Goal: Task Accomplishment & Management: Use online tool/utility

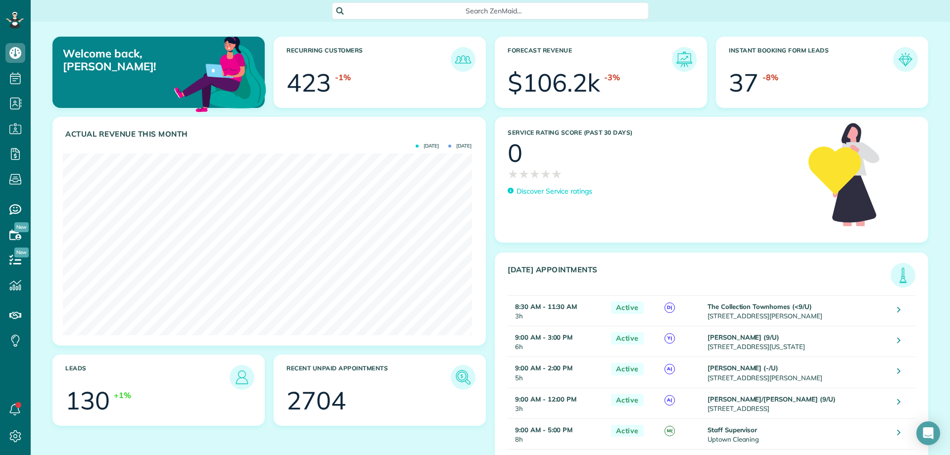
scroll to position [182, 409]
click at [15, 56] on icon at bounding box center [15, 53] width 20 height 20
click at [75, 51] on span "Dashboard" at bounding box center [58, 50] width 38 height 9
click at [15, 51] on icon at bounding box center [15, 53] width 20 height 20
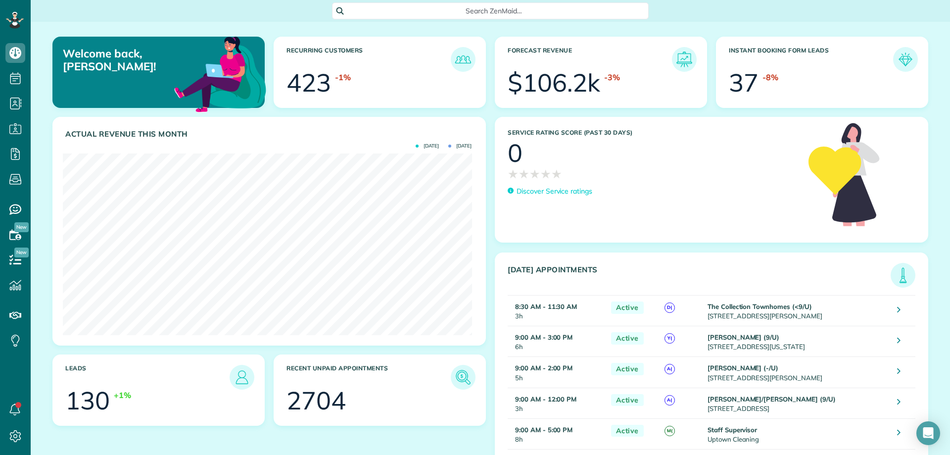
click at [503, 8] on span "Search ZenMaid…" at bounding box center [493, 11] width 301 height 10
click at [716, 157] on html "Dashboard Scheduling Calendar View List View Dispatch View - Weekly scheduling …" at bounding box center [475, 227] width 950 height 455
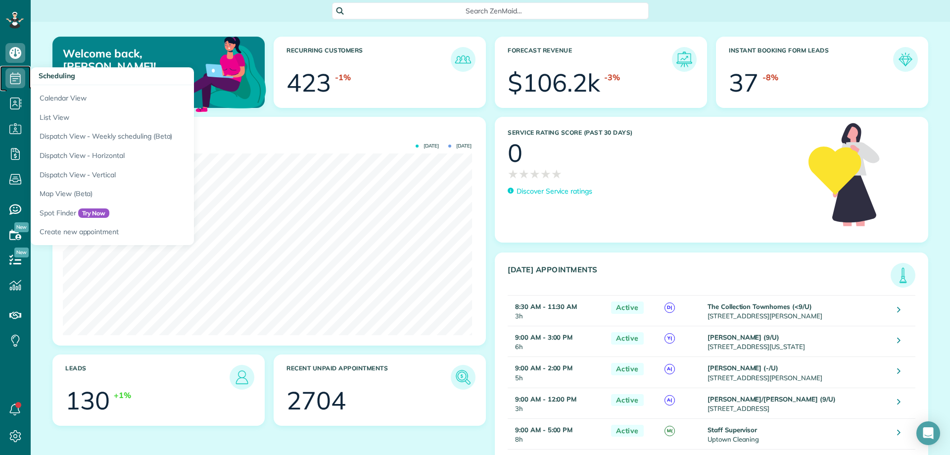
click at [17, 82] on icon at bounding box center [15, 78] width 20 height 20
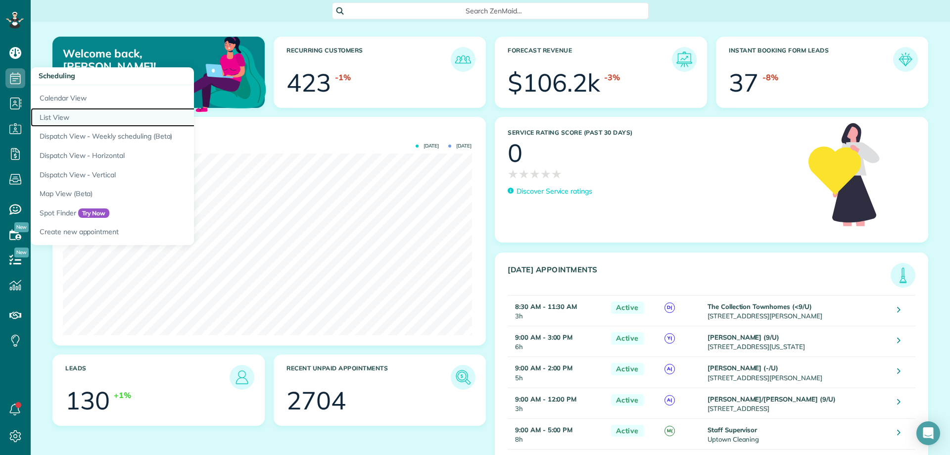
click at [69, 119] on link "List View" at bounding box center [154, 117] width 247 height 19
click at [72, 119] on link "List View" at bounding box center [154, 117] width 247 height 19
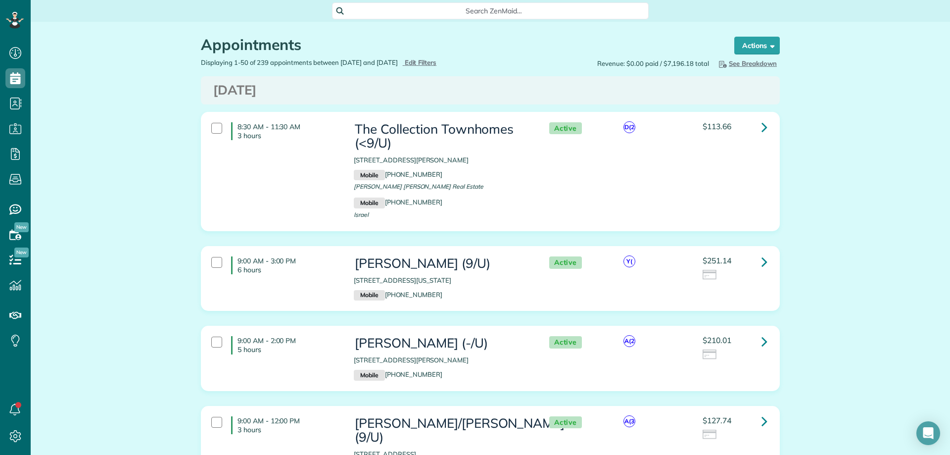
scroll to position [4, 4]
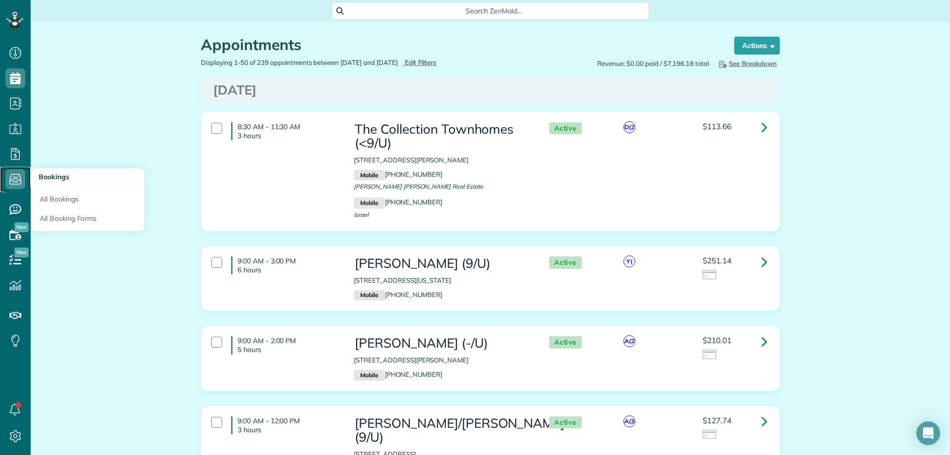
click at [18, 180] on use at bounding box center [15, 179] width 12 height 10
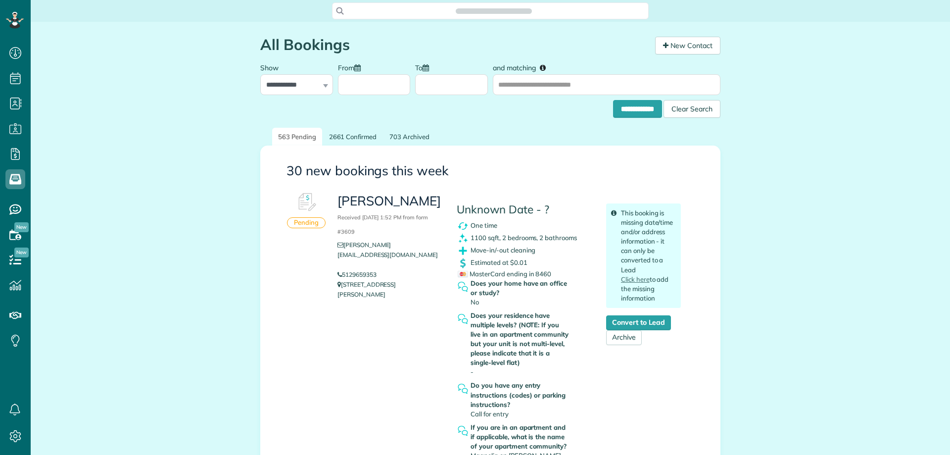
scroll to position [4, 4]
copy p "2103 Moser Ave 208 Dallas TX 75206"
drag, startPoint x: 355, startPoint y: 283, endPoint x: 330, endPoint y: 275, distance: 26.0
click at [330, 275] on div "Mitch Anderson Received August 11, 2025 1:52 PM from form #3609 mitchell.anders…" at bounding box center [389, 245] width 119 height 117
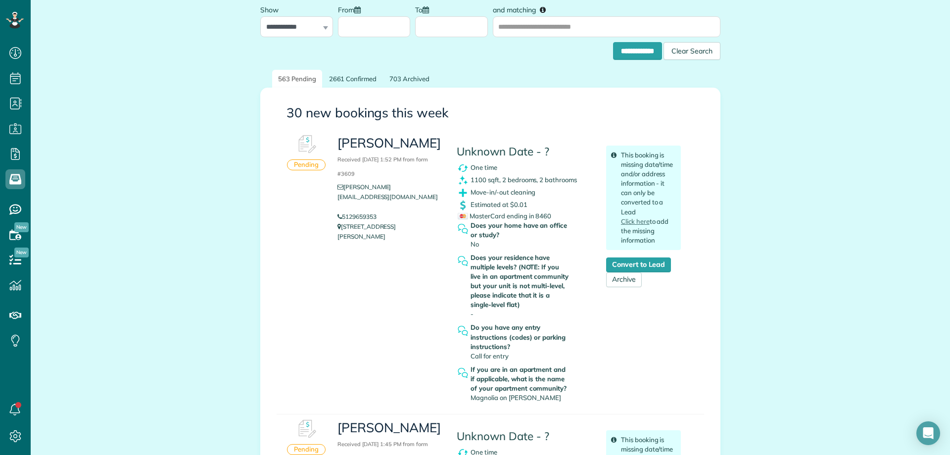
scroll to position [99, 0]
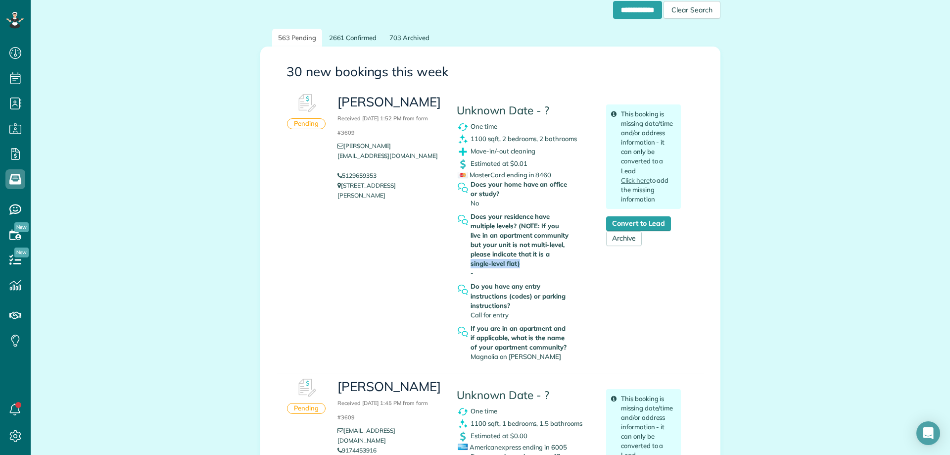
drag, startPoint x: 467, startPoint y: 263, endPoint x: 520, endPoint y: 263, distance: 52.9
click at [520, 263] on strong "Does your residence have multiple levels? (NOTE: If you live in an apartment co…" at bounding box center [520, 240] width 100 height 56
click at [492, 251] on strong "Does your residence have multiple levels? (NOTE: If you live in an apartment co…" at bounding box center [520, 240] width 100 height 56
drag, startPoint x: 468, startPoint y: 246, endPoint x: 547, endPoint y: 249, distance: 78.7
click at [546, 249] on strong "Does your residence have multiple levels? (NOTE: If you live in an apartment co…" at bounding box center [520, 240] width 100 height 56
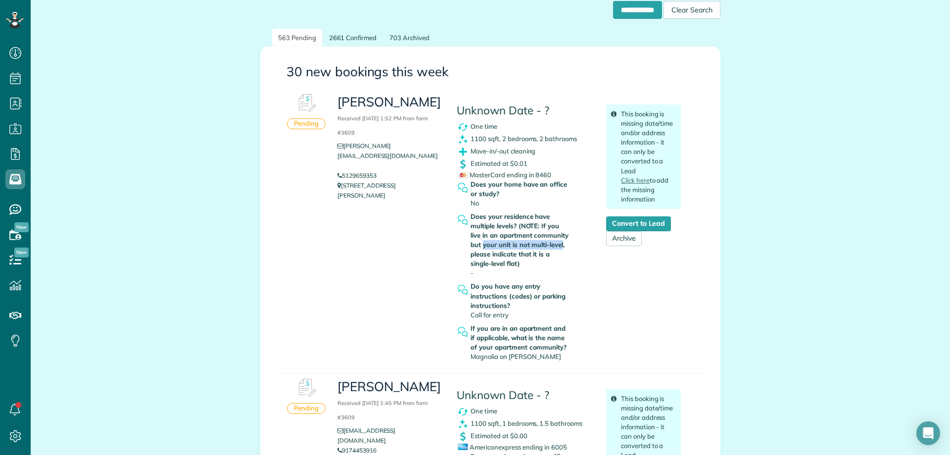
click at [480, 247] on strong "Does your residence have multiple levels? (NOTE: If you live in an apartment co…" at bounding box center [520, 240] width 100 height 56
click at [473, 265] on strong "Does your residence have multiple levels? (NOTE: If you live in an apartment co…" at bounding box center [520, 240] width 100 height 56
drag, startPoint x: 480, startPoint y: 225, endPoint x: 510, endPoint y: 260, distance: 45.9
click at [531, 262] on strong "Does your residence have multiple levels? (NOTE: If you live in an apartment co…" at bounding box center [520, 240] width 100 height 56
click at [508, 259] on strong "Does your residence have multiple levels? (NOTE: If you live in an apartment co…" at bounding box center [520, 240] width 100 height 56
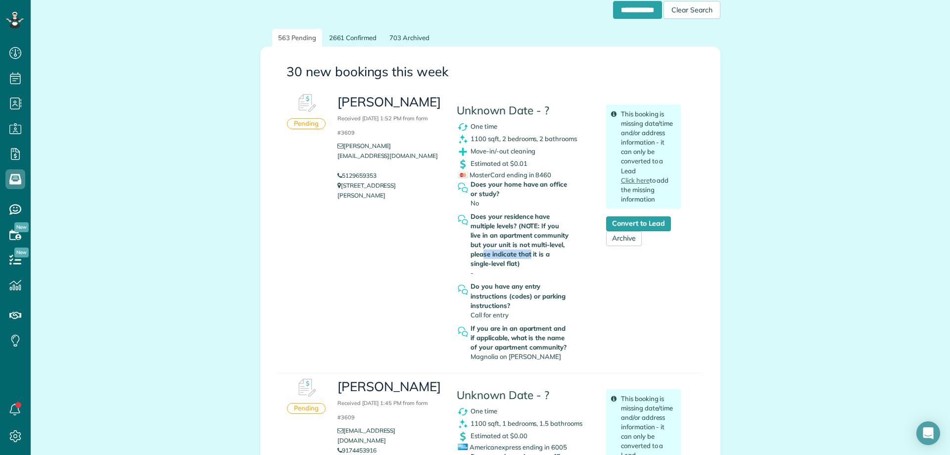
drag, startPoint x: 479, startPoint y: 255, endPoint x: 520, endPoint y: 260, distance: 41.8
click at [527, 258] on strong "Does your residence have multiple levels? (NOTE: If you live in an apartment co…" at bounding box center [520, 240] width 100 height 56
click at [474, 270] on div "Does your residence have multiple levels? (NOTE: If you live in an apartment co…" at bounding box center [520, 245] width 100 height 66
click at [477, 271] on div "Does your residence have multiple levels? (NOTE: If you live in an apartment co…" at bounding box center [520, 245] width 100 height 66
drag, startPoint x: 474, startPoint y: 271, endPoint x: 469, endPoint y: 227, distance: 44.8
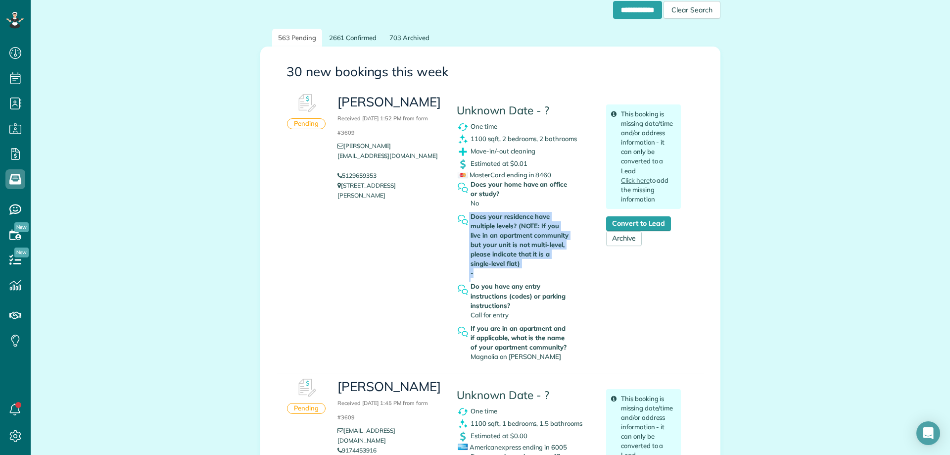
click at [464, 216] on div "Does your residence have multiple levels? (NOTE: If you live in an apartment co…" at bounding box center [523, 247] width 135 height 70
click at [487, 259] on strong "Does your residence have multiple levels? (NOTE: If you live in an apartment co…" at bounding box center [520, 240] width 100 height 56
click at [499, 283] on strong "Do you have any entry instructions (codes) or parking instructions?" at bounding box center [520, 295] width 100 height 28
drag, startPoint x: 466, startPoint y: 261, endPoint x: 520, endPoint y: 263, distance: 53.4
click at [520, 263] on div "Does your residence have multiple levels? (NOTE: If you live in an apartment co…" at bounding box center [523, 247] width 135 height 70
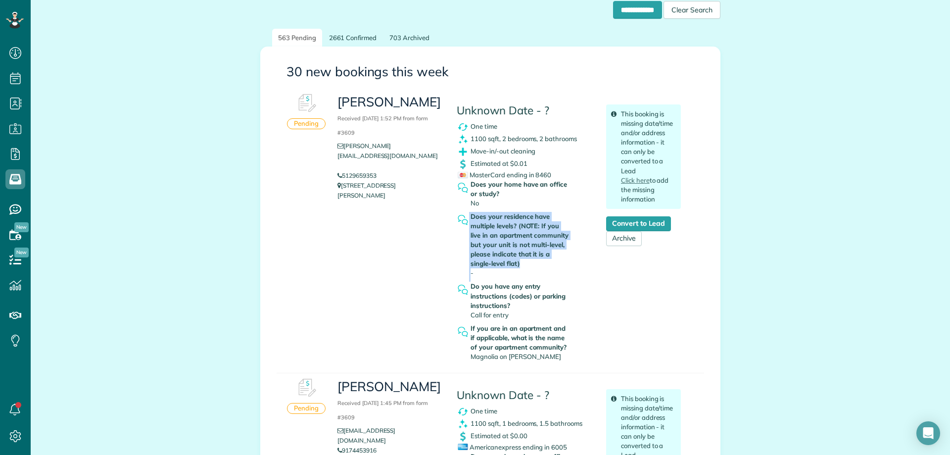
click at [491, 262] on strong "Does your residence have multiple levels? (NOTE: If you live in an apartment co…" at bounding box center [520, 240] width 100 height 56
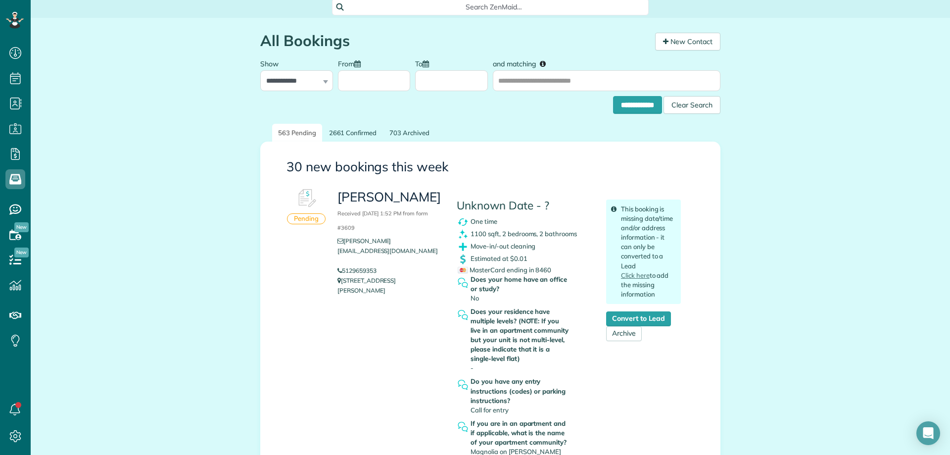
scroll to position [0, 0]
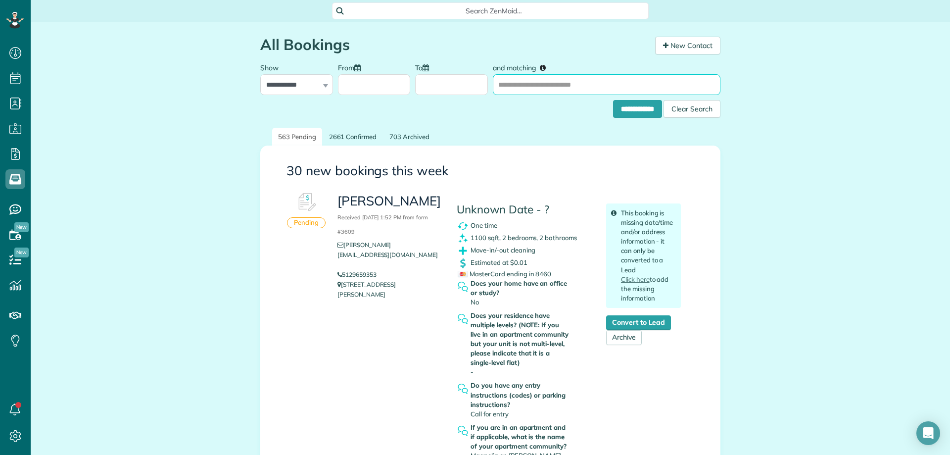
click at [517, 90] on input "and matching" at bounding box center [606, 84] width 227 height 21
type input "*******"
click at [613, 100] on input "**********" at bounding box center [637, 109] width 49 height 18
